Goal: Obtain resource: Download file/media

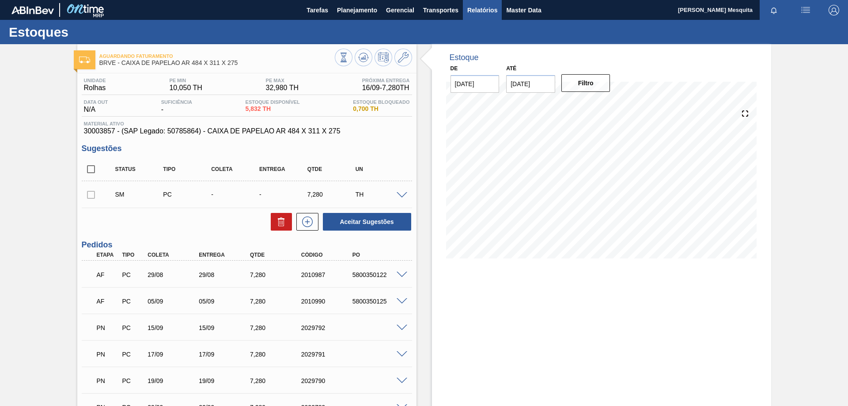
click at [483, 10] on span "Relatórios" at bounding box center [483, 10] width 30 height 11
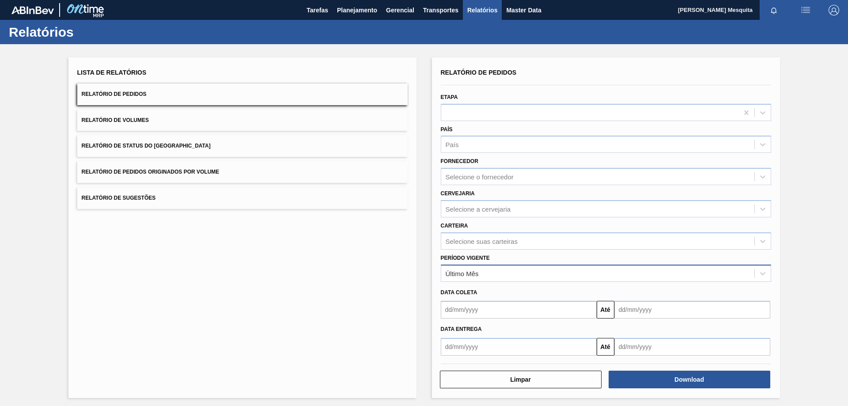
click at [477, 269] on div "Último Mês" at bounding box center [597, 273] width 313 height 13
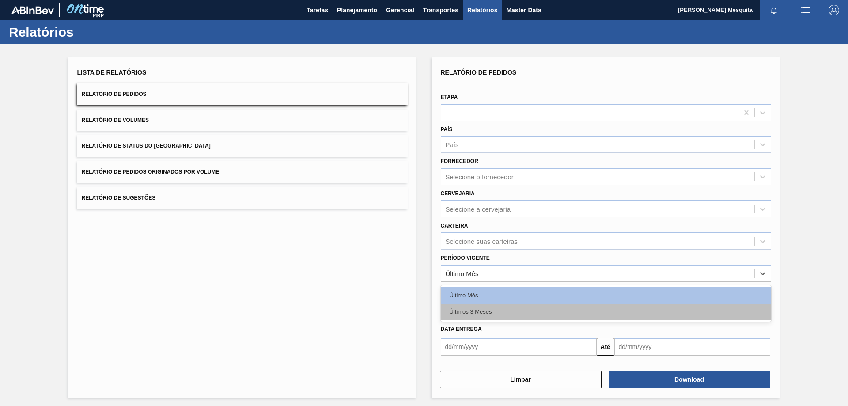
click at [480, 313] on div "Últimos 3 Meses" at bounding box center [606, 312] width 331 height 16
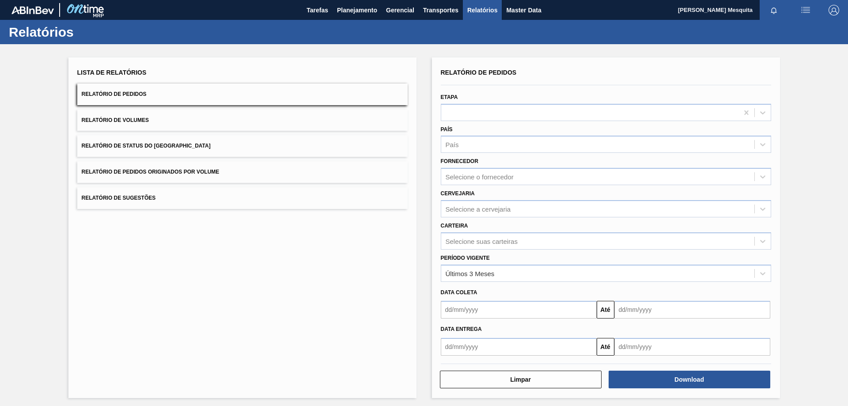
click at [270, 275] on div "Lista de Relatórios Relatório de Pedidos Relatório de Volumes Relatório de Stat…" at bounding box center [242, 227] width 348 height 341
click at [468, 351] on input "text" at bounding box center [519, 347] width 156 height 18
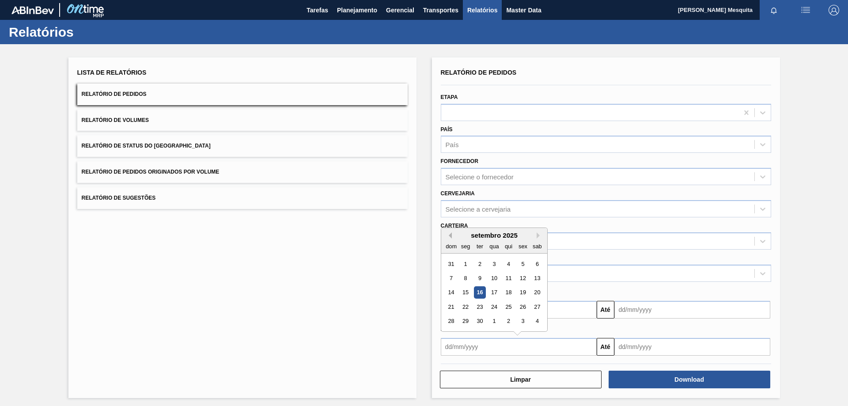
click at [448, 238] on button "Previous Month" at bounding box center [449, 235] width 6 height 6
click at [533, 236] on div "agosto 2025" at bounding box center [494, 236] width 106 height 8
click at [538, 235] on button "Next Month" at bounding box center [540, 235] width 6 height 6
click at [451, 261] on div "31" at bounding box center [451, 264] width 12 height 12
type input "[DATE]"
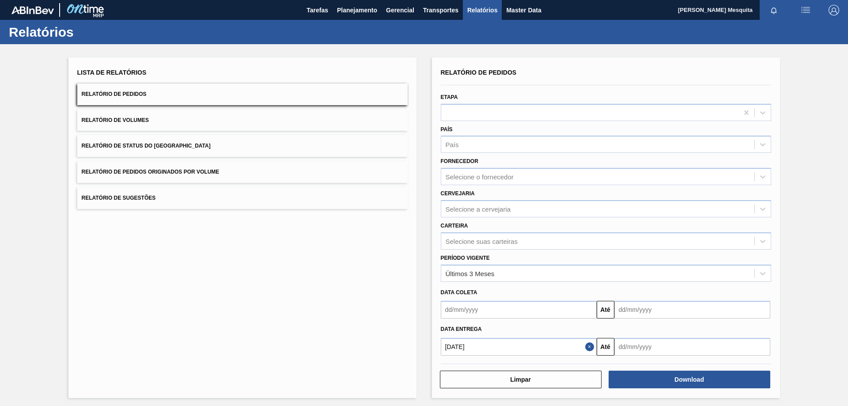
click at [651, 354] on input "text" at bounding box center [693, 347] width 156 height 18
click at [713, 238] on button "Next Month" at bounding box center [714, 235] width 6 height 6
click at [698, 322] on div "31" at bounding box center [697, 322] width 12 height 12
type input "[DATE]"
click at [805, 327] on div "Lista de Relatórios Relatório de Pedidos Relatório de Volumes Relatório de Stat…" at bounding box center [424, 226] width 848 height 365
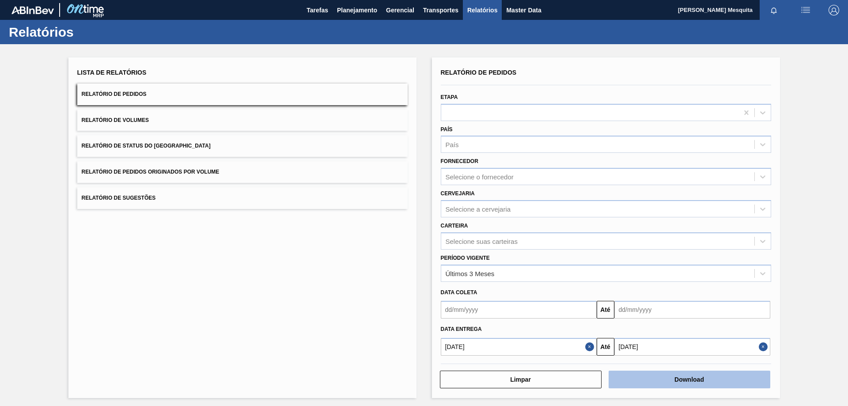
click at [692, 381] on button "Download" at bounding box center [690, 380] width 162 height 18
